Goal: Complete application form: Complete application form

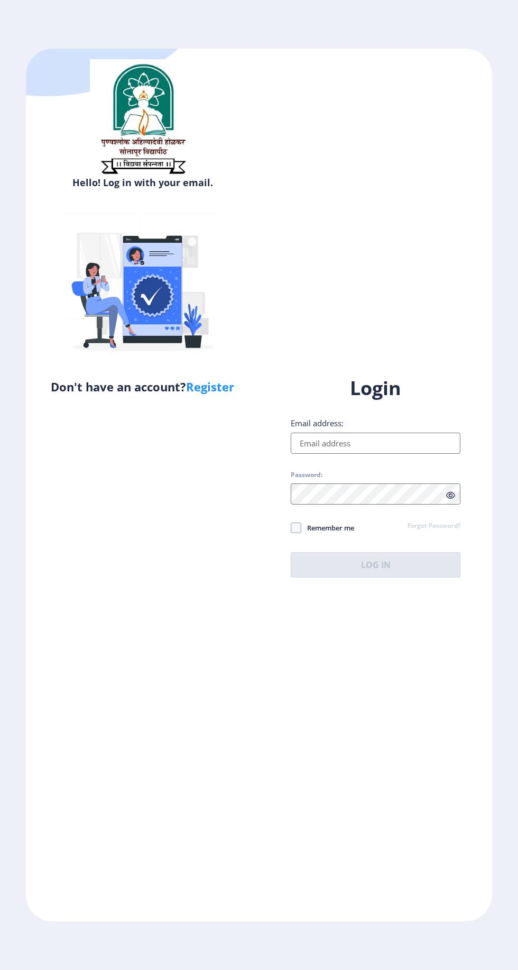
click at [405, 454] on input "Email address:" at bounding box center [376, 442] width 170 height 21
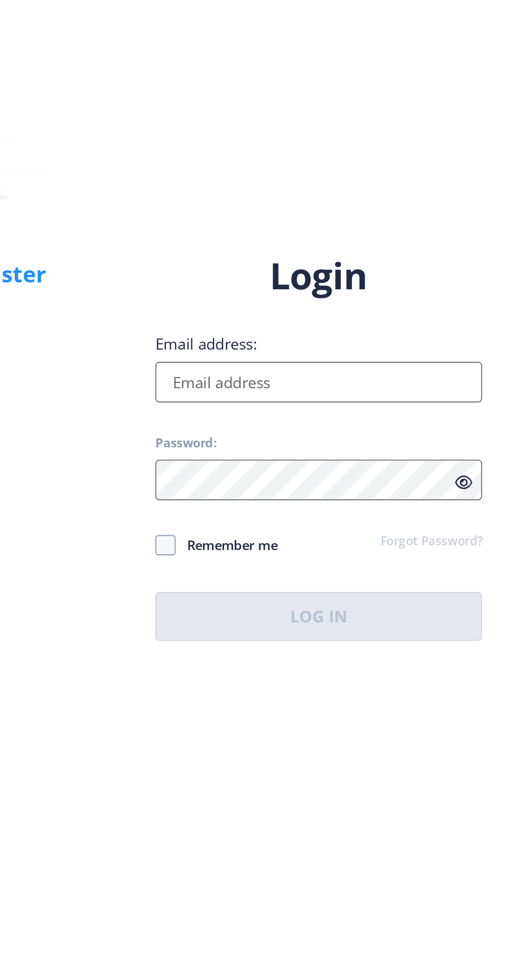
type input "[EMAIL_ADDRESS][DOMAIN_NAME]"
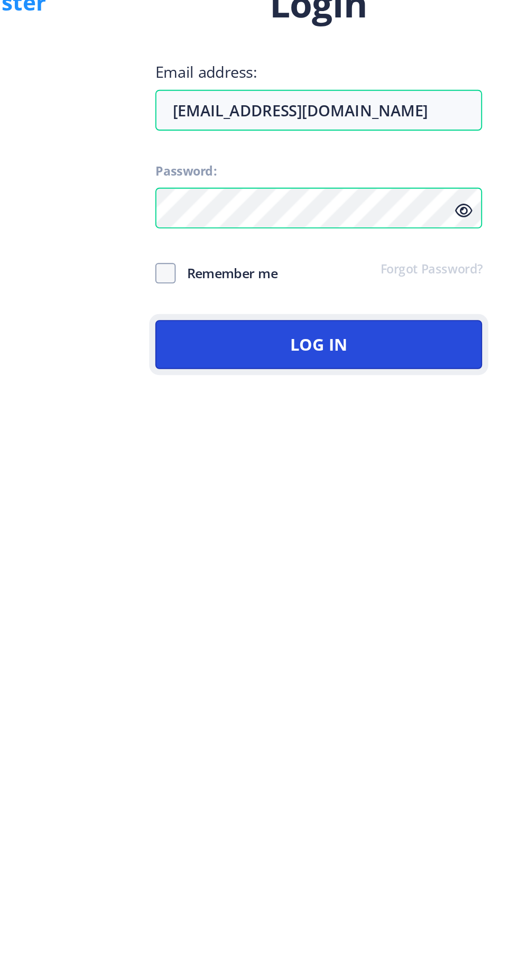
click at [412, 577] on button "Log In" at bounding box center [376, 564] width 170 height 25
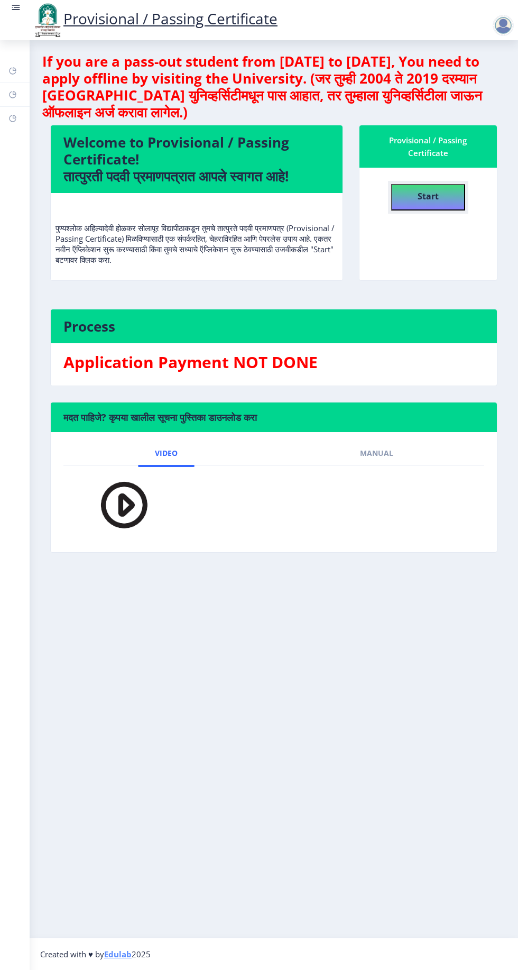
click at [460, 196] on button "Start" at bounding box center [428, 197] width 74 height 26
select select
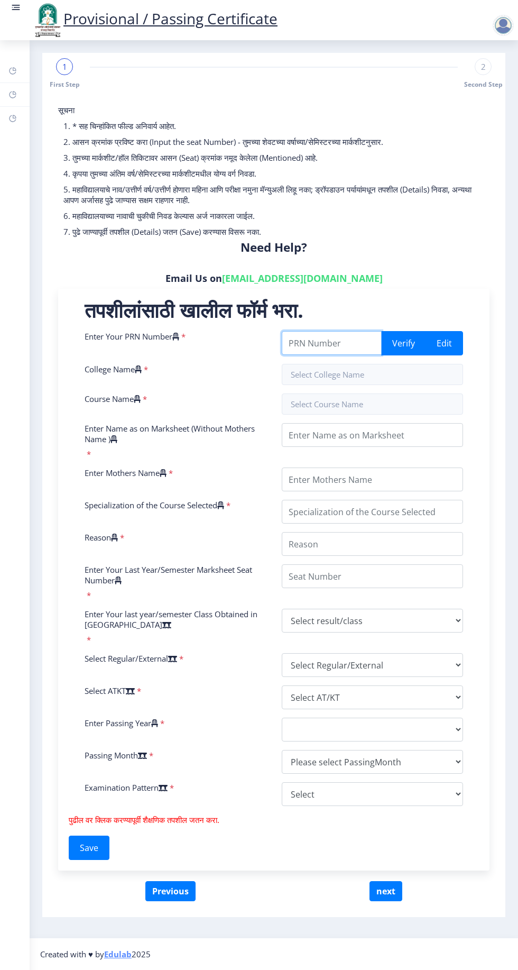
click at [328, 339] on input "Enter Your PRN Number" at bounding box center [332, 343] width 100 height 24
click at [400, 355] on button "Verify" at bounding box center [403, 343] width 45 height 24
click at [393, 348] on button "Verify" at bounding box center [403, 343] width 45 height 24
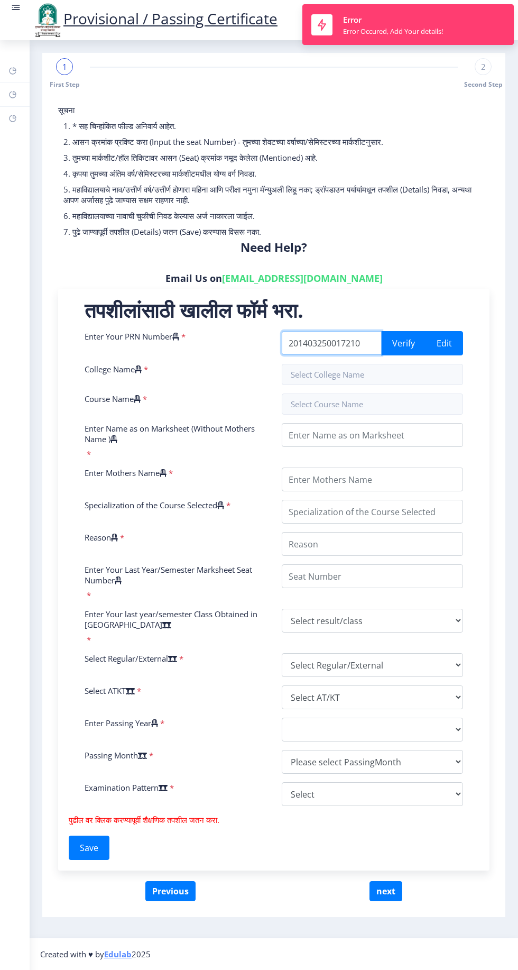
click at [363, 348] on input "201403250017210" at bounding box center [332, 343] width 100 height 24
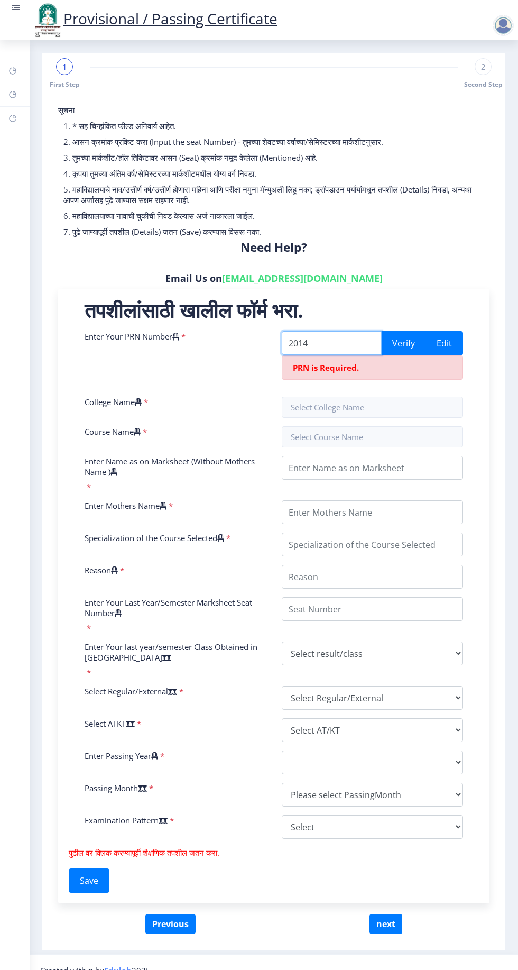
click at [337, 345] on input "2014" at bounding box center [332, 343] width 100 height 24
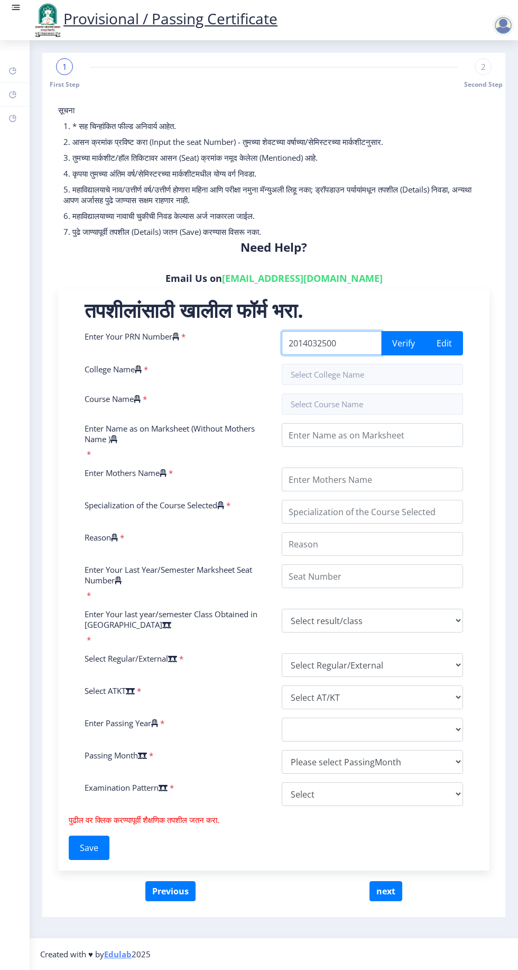
click at [344, 348] on input "2014032500" at bounding box center [332, 343] width 100 height 24
type input "201403250017210"
click at [403, 346] on button "Verify" at bounding box center [403, 343] width 45 height 24
click at [352, 375] on input "text" at bounding box center [372, 374] width 181 height 21
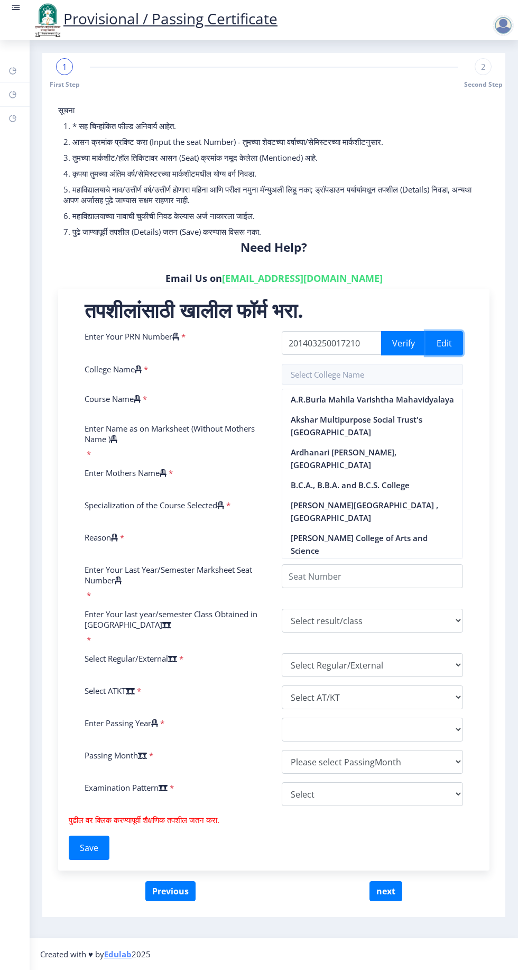
click at [441, 343] on button "Edit" at bounding box center [445, 343] width 38 height 24
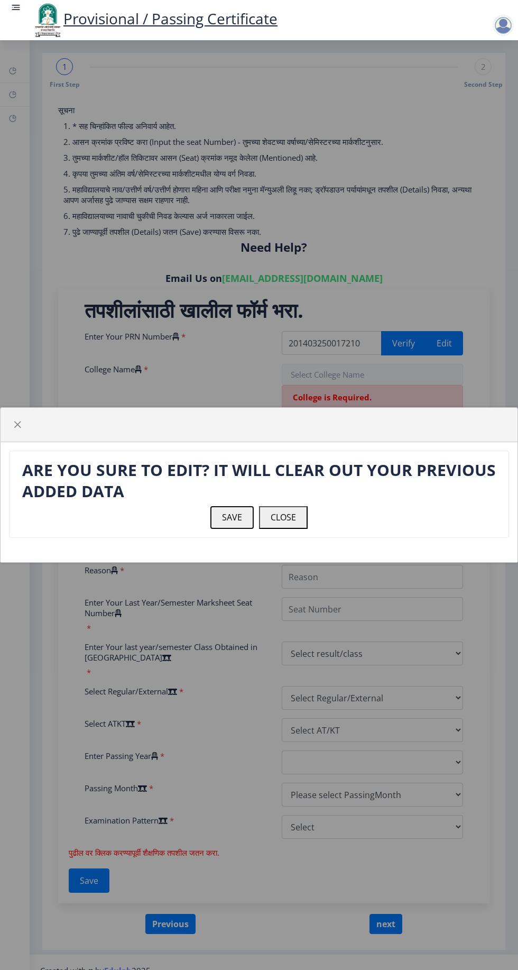
click at [233, 517] on button "SAVE" at bounding box center [231, 517] width 43 height 22
click at [236, 520] on button "SAVE" at bounding box center [231, 517] width 43 height 22
click at [234, 523] on button "SAVE" at bounding box center [231, 517] width 43 height 22
click at [283, 523] on button "CLOSE" at bounding box center [283, 517] width 49 height 22
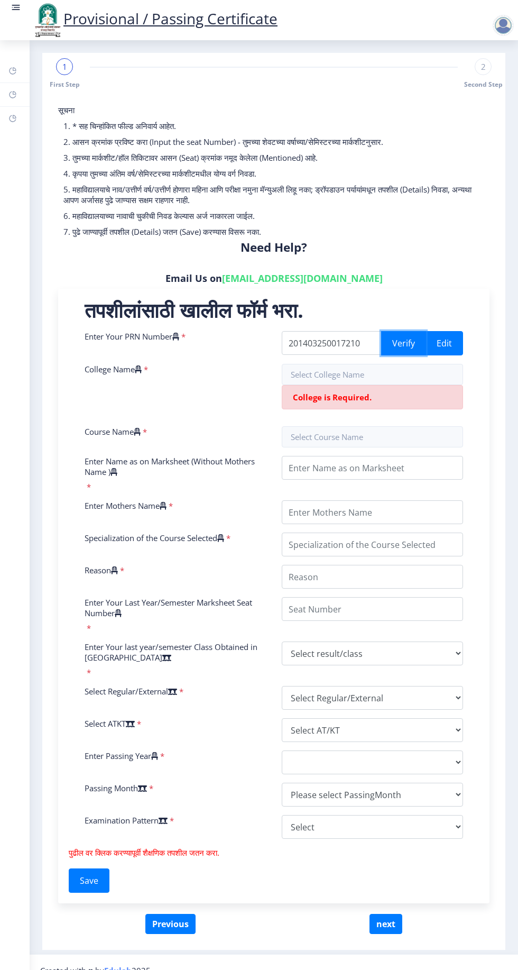
click at [404, 344] on button "Verify" at bounding box center [403, 343] width 45 height 24
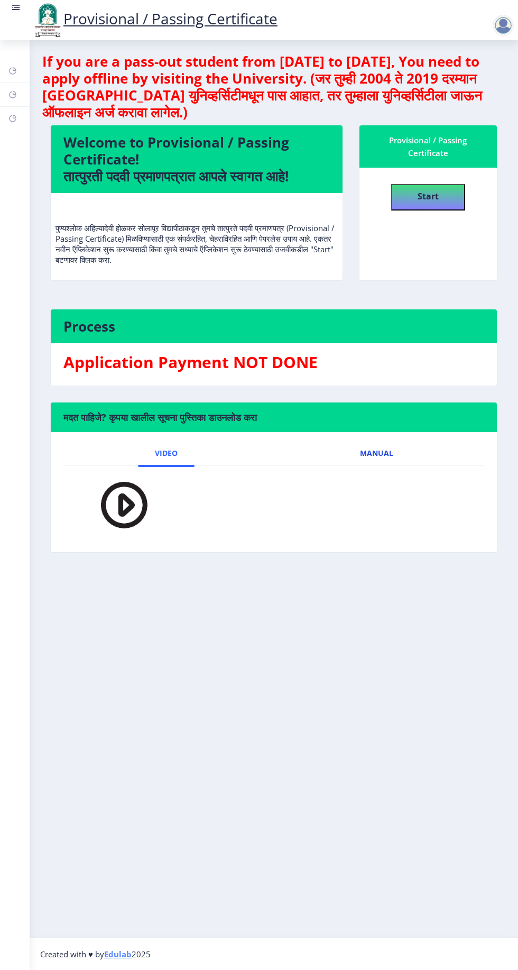
click at [382, 450] on span "Manual" at bounding box center [376, 453] width 33 height 8
click at [94, 499] on img at bounding box center [109, 505] width 58 height 63
click at [112, 509] on img at bounding box center [109, 505] width 58 height 63
